Goal: Find specific page/section: Find specific page/section

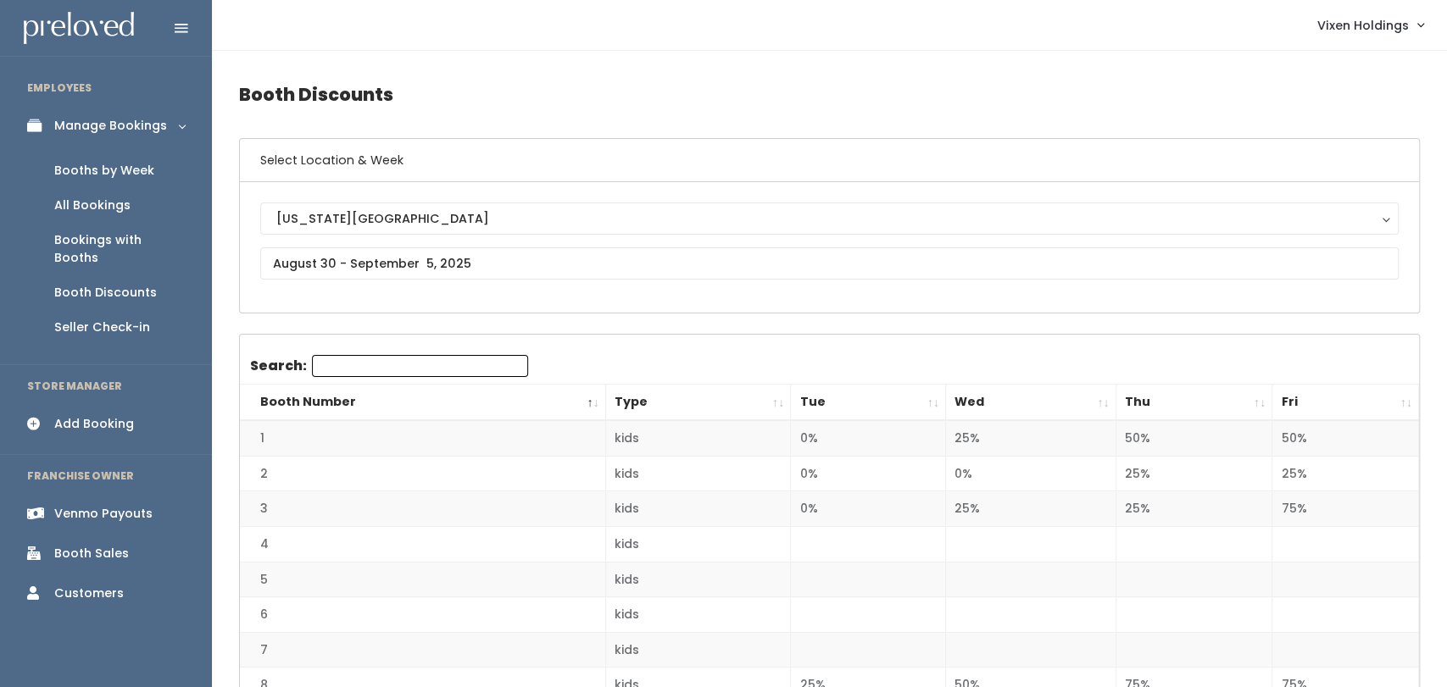
click at [4, 285] on link "Booth Discounts" at bounding box center [106, 292] width 212 height 35
